Goal: Transaction & Acquisition: Purchase product/service

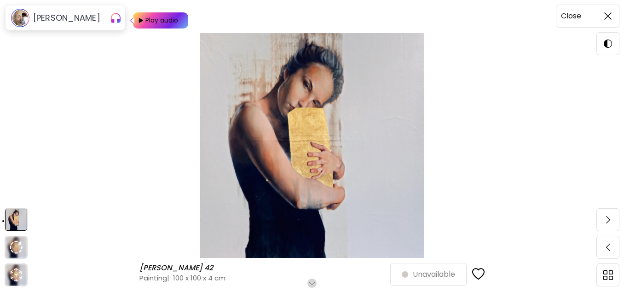
click at [599, 22] on span at bounding box center [608, 15] width 19 height 19
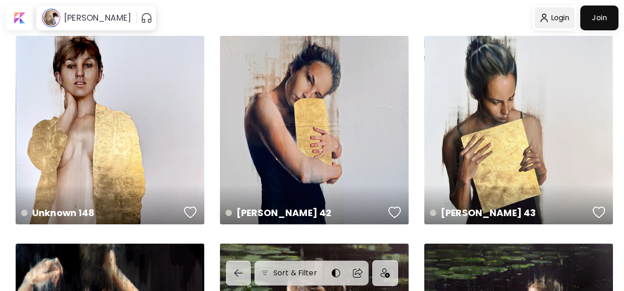
click at [561, 17] on div at bounding box center [555, 17] width 40 height 21
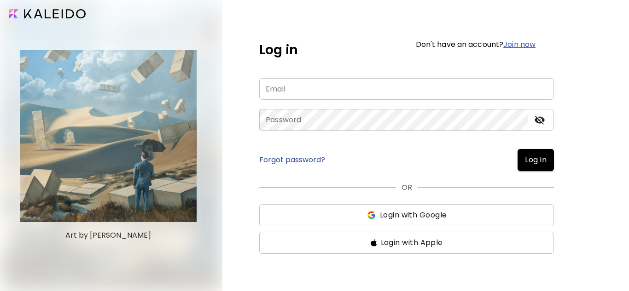
click at [408, 216] on span "Login with Google" at bounding box center [413, 215] width 67 height 11
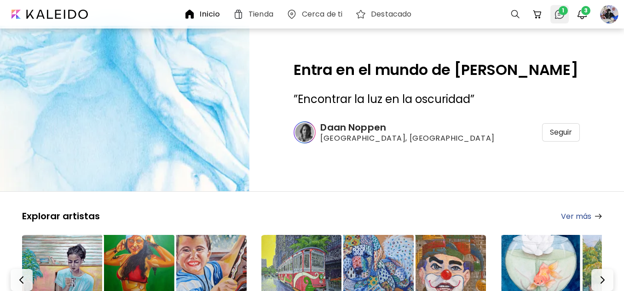
click at [563, 12] on span "1" at bounding box center [563, 10] width 9 height 9
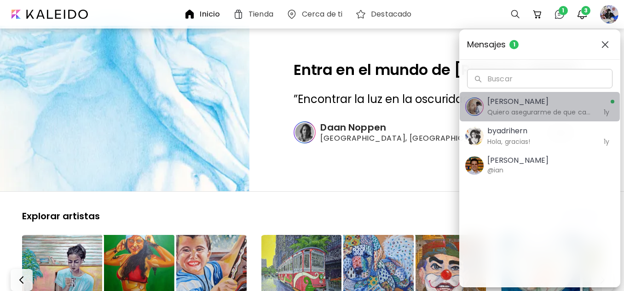
click at [557, 111] on h6 "Quiero asegurarme de que cada artista que adquiera MyStudio obtenga mucho valor…" at bounding box center [541, 112] width 106 height 10
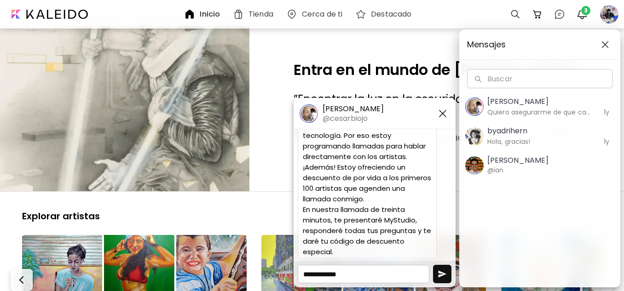
scroll to position [365, 0]
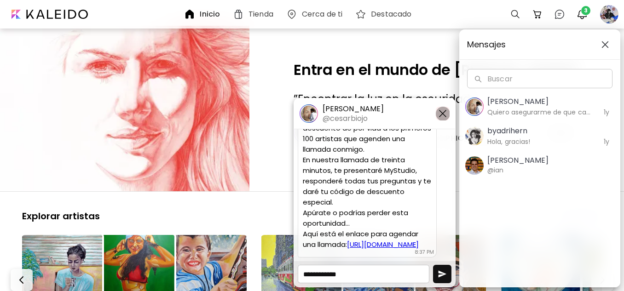
click at [441, 114] on img "button" at bounding box center [442, 113] width 11 height 11
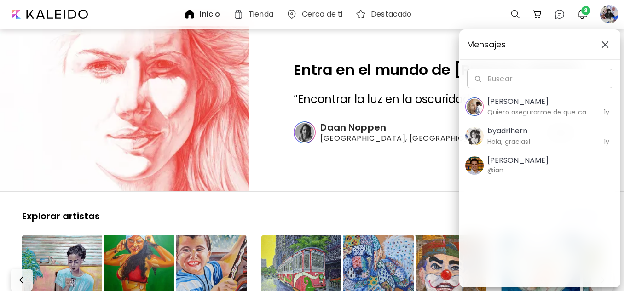
click at [582, 16] on div "Mensajes Buscar Buscar Cesar Biojo Quiero asegurarme de que cada artista que ad…" at bounding box center [312, 145] width 624 height 291
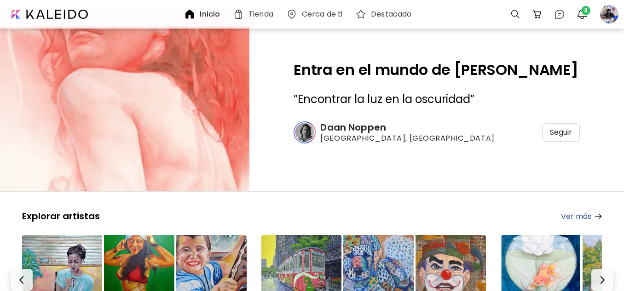
click at [582, 16] on img "button" at bounding box center [582, 14] width 11 height 11
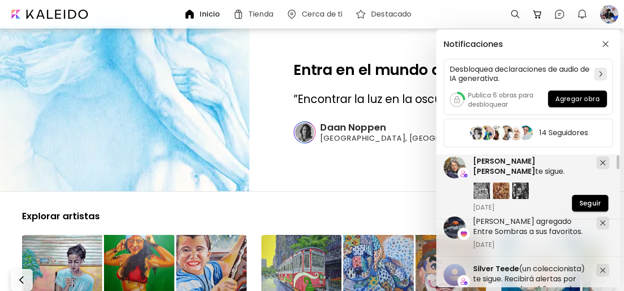
scroll to position [0, 0]
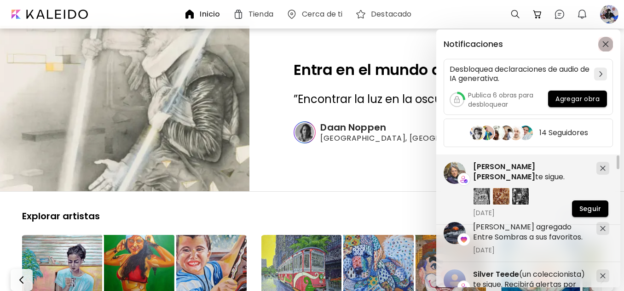
click at [609, 45] on img "button" at bounding box center [606, 44] width 6 height 6
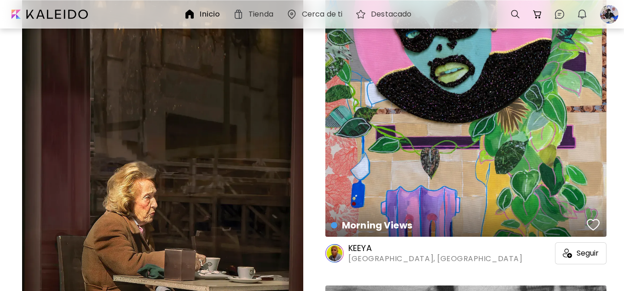
scroll to position [921, 0]
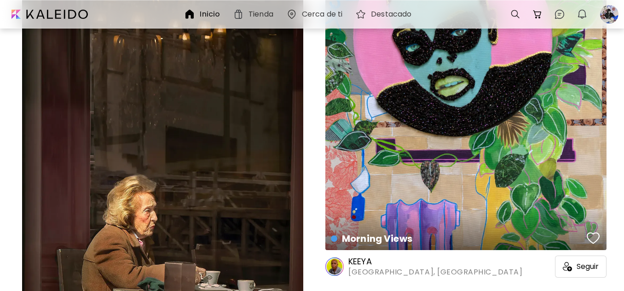
click at [251, 12] on h6 "Tienda" at bounding box center [261, 14] width 25 height 7
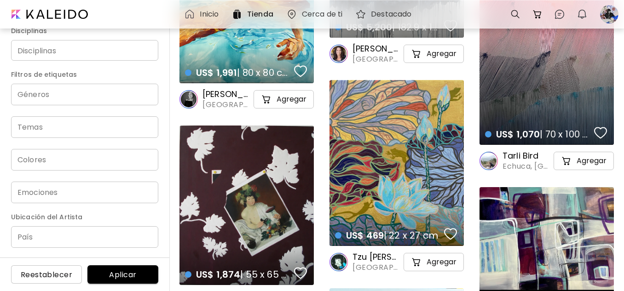
scroll to position [138, 0]
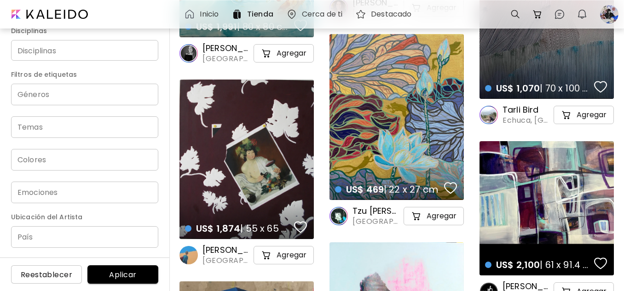
click at [90, 95] on input "Géneros" at bounding box center [84, 94] width 133 height 11
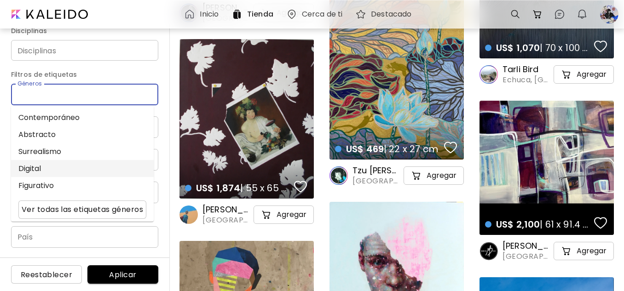
scroll to position [184, 0]
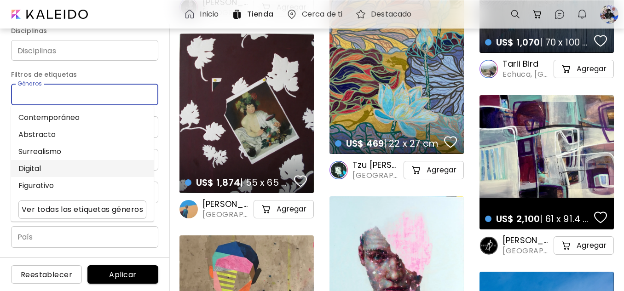
click at [73, 170] on li "Digital" at bounding box center [82, 168] width 143 height 17
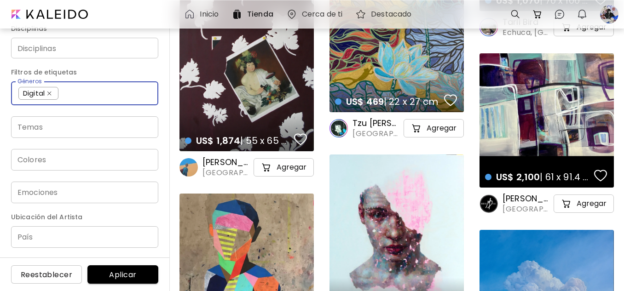
scroll to position [230, 0]
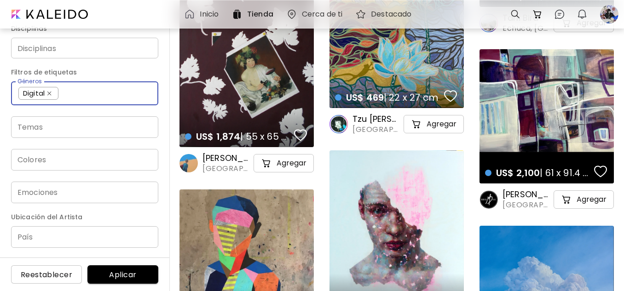
click at [137, 274] on span "Aplicar" at bounding box center [123, 275] width 56 height 10
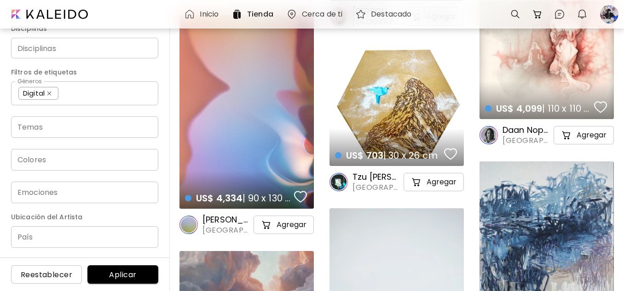
scroll to position [1612, 0]
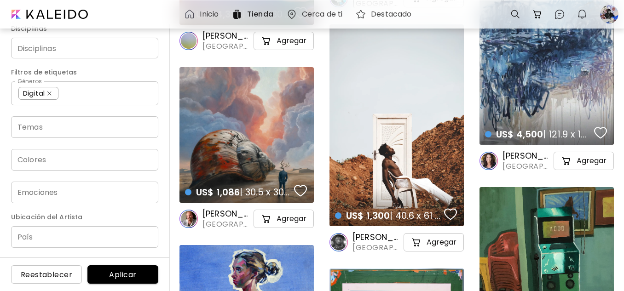
click at [382, 167] on div "US$ 1,300 | 40.6 x 61 cm details" at bounding box center [397, 125] width 134 height 202
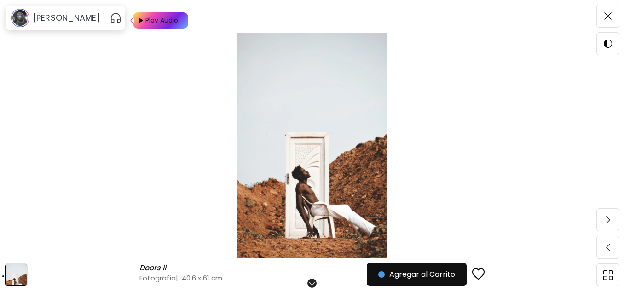
click at [373, 165] on img at bounding box center [312, 145] width 547 height 225
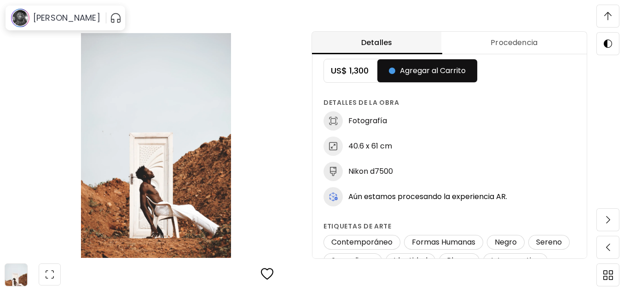
click at [612, 17] on span at bounding box center [608, 15] width 19 height 19
